Goal: Check status: Check status

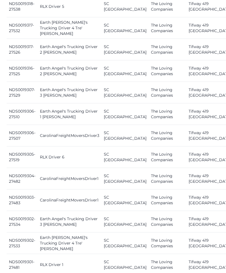
scroll to position [721, 0]
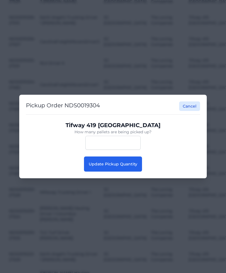
click at [126, 166] on button "Update Pickup Quantity" at bounding box center [113, 163] width 58 height 15
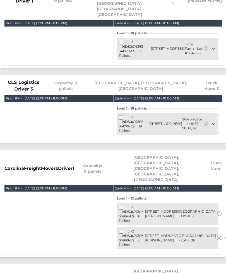
scroll to position [183, 0]
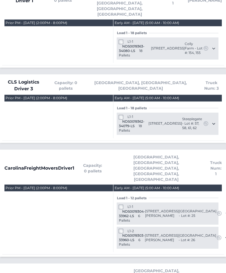
click at [119, 229] on div "L1-2 NDS0019303-33960-LS 6 Pallets" at bounding box center [132, 238] width 26 height 18
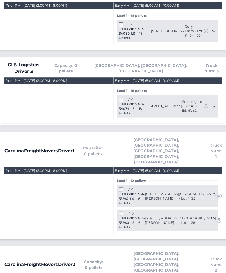
scroll to position [201, 0]
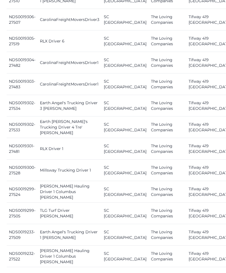
scroll to position [742, 0]
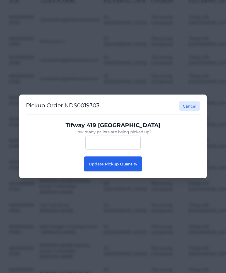
scroll to position [743, 0]
click at [134, 166] on span "Update Pickup Quantity" at bounding box center [113, 163] width 49 height 5
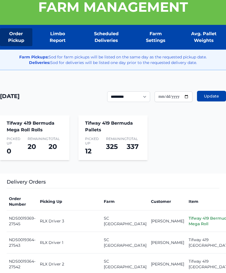
scroll to position [82, 0]
